Goal: Task Accomplishment & Management: Manage account settings

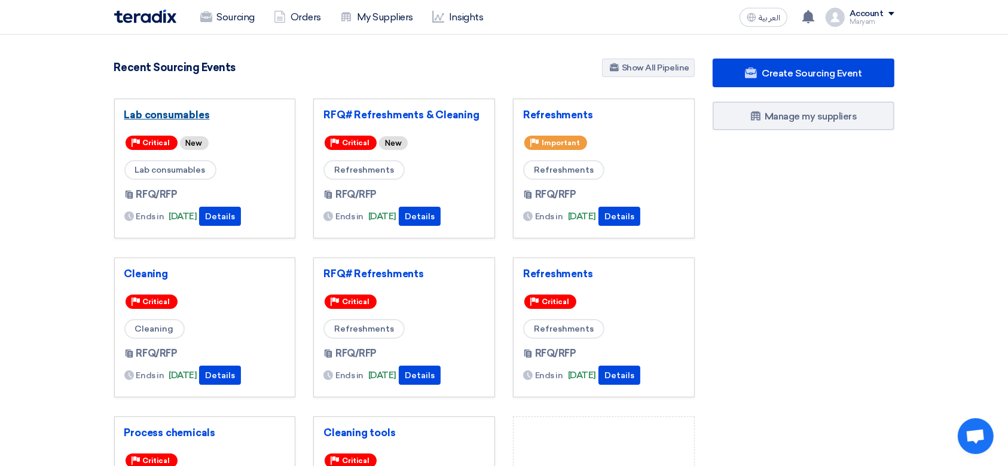
click at [138, 120] on link "Lab consumables" at bounding box center [204, 115] width 161 height 12
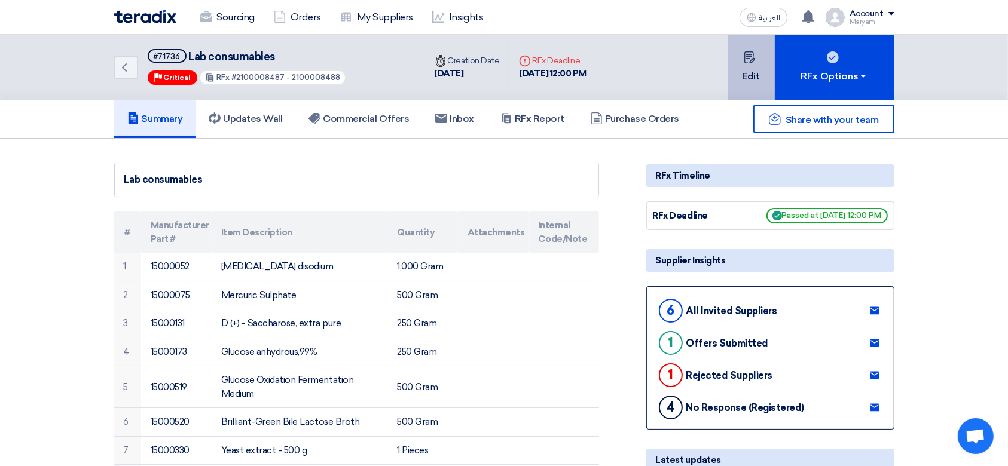
click at [737, 72] on button "Edit" at bounding box center [751, 67] width 47 height 65
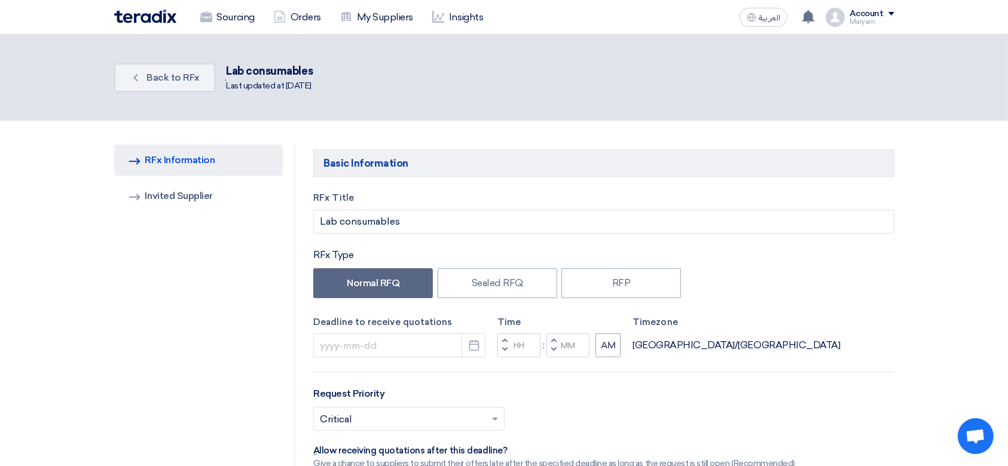
type input "[DATE]"
type input "12"
type input "00"
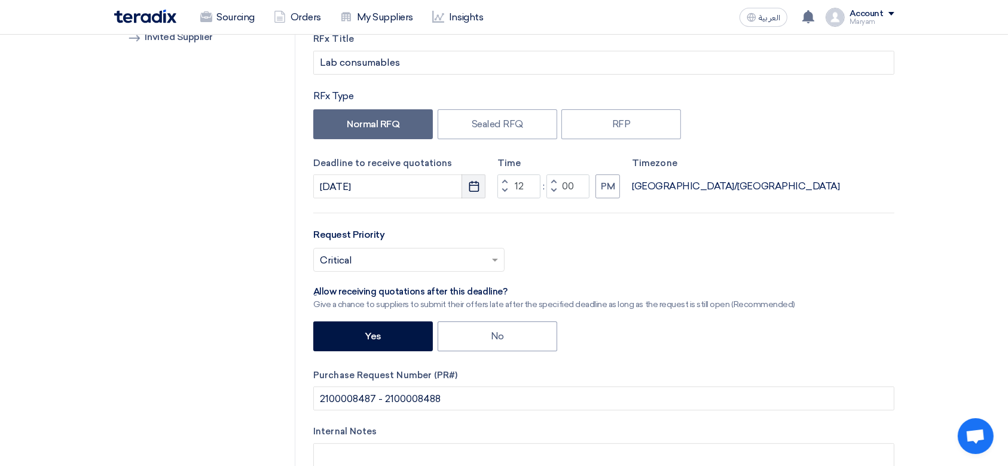
click at [472, 185] on icon "Pick a date" at bounding box center [474, 186] width 12 height 12
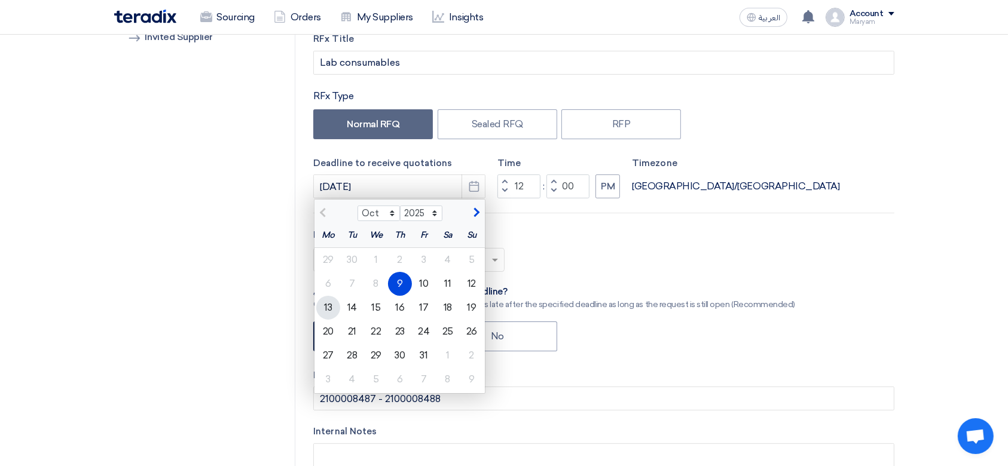
click at [320, 302] on div "13" at bounding box center [328, 308] width 24 height 24
type input "[DATE]"
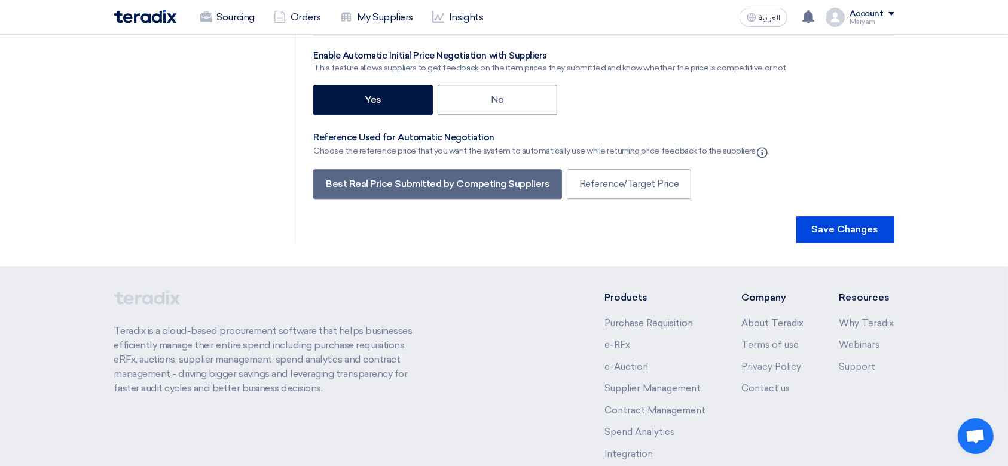
scroll to position [2836, 0]
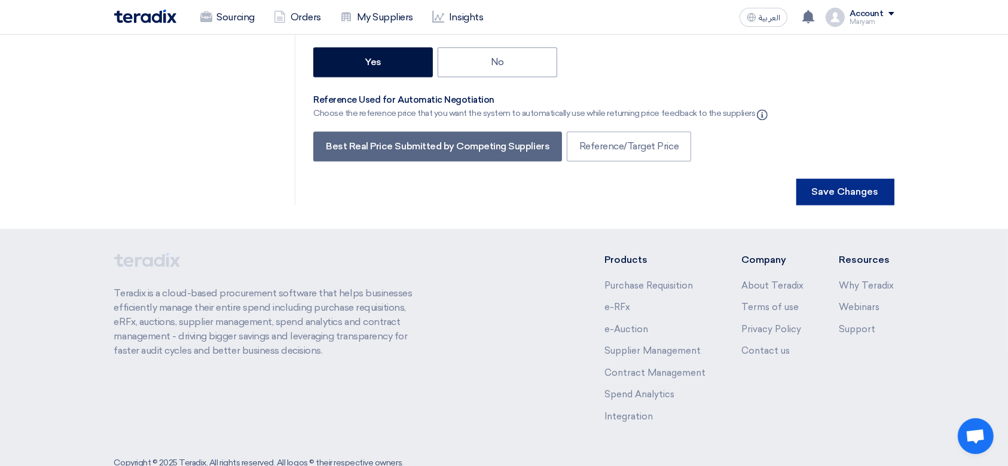
click at [856, 179] on button "Save Changes" at bounding box center [845, 192] width 98 height 26
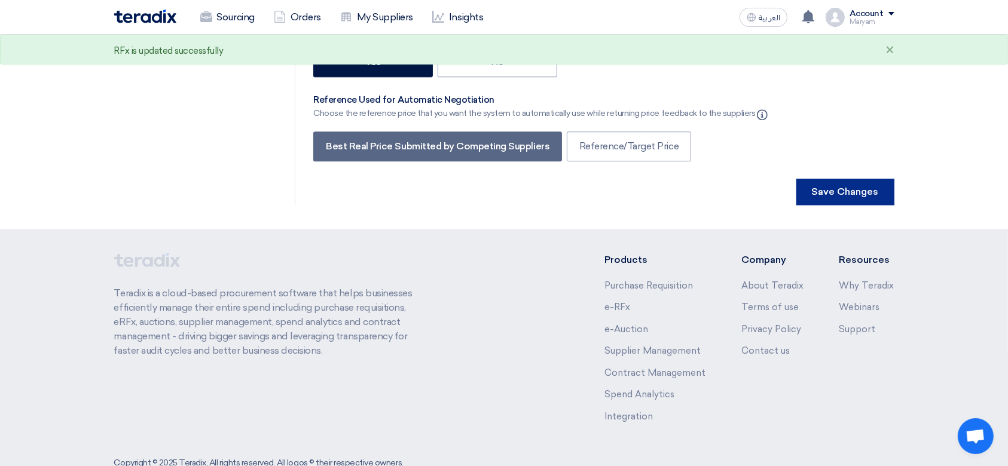
scroll to position [0, 0]
